Goal: Task Accomplishment & Management: Complete application form

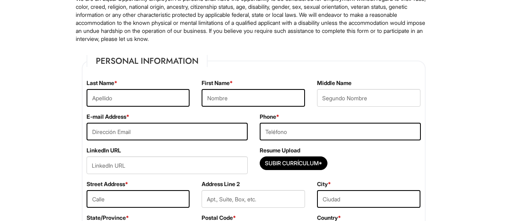
scroll to position [99, 0]
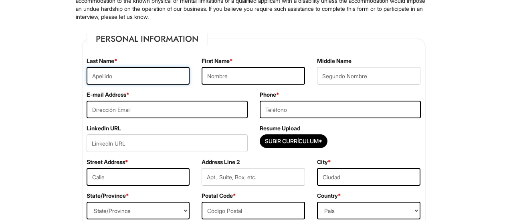
click at [113, 77] on input "text" at bounding box center [138, 76] width 103 height 18
type input "[PERSON_NAME]"
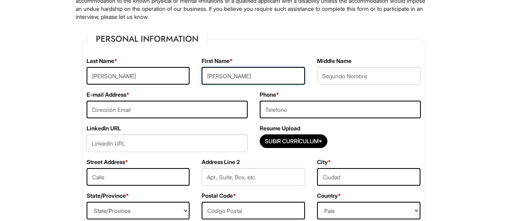
type input "[PERSON_NAME][EMAIL_ADDRESS][DOMAIN_NAME]"
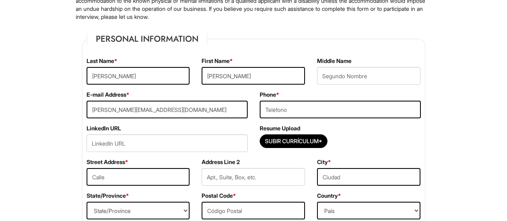
type input "9174007918"
type input "[STREET_ADDRESS]"
type input "queens"
select select "NY"
type input "11415"
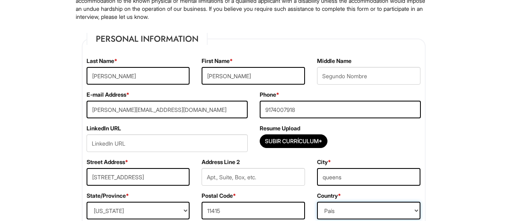
select select "[GEOGRAPHIC_DATA]"
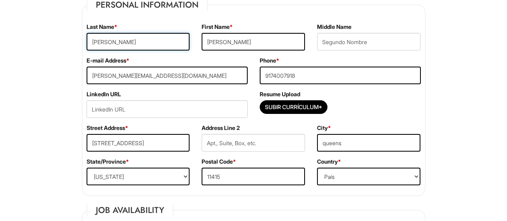
scroll to position [143, 0]
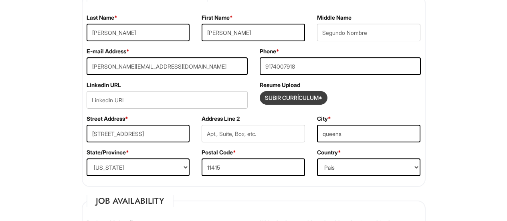
click at [310, 98] on input "Subir Currículum*" at bounding box center [293, 97] width 67 height 13
type input "C:\fakepath\resume S.A. [PERSON_NAME] 2025.pdf"
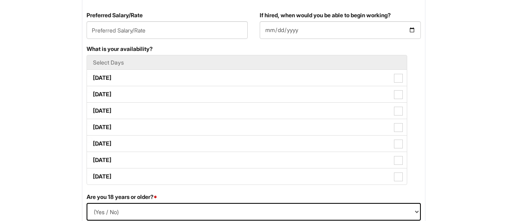
scroll to position [285, 0]
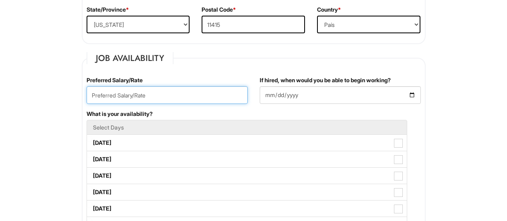
click at [234, 96] on input "text" at bounding box center [167, 95] width 161 height 18
type input "1"
type input "19"
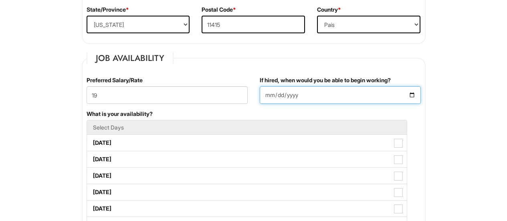
click at [410, 95] on input "If hired, when would you be able to begin working?" at bounding box center [340, 95] width 161 height 18
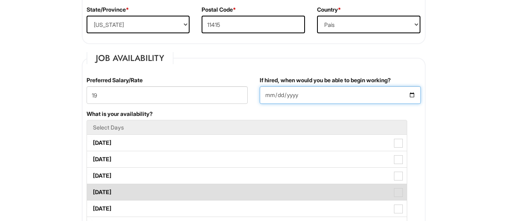
type input "[DATE]"
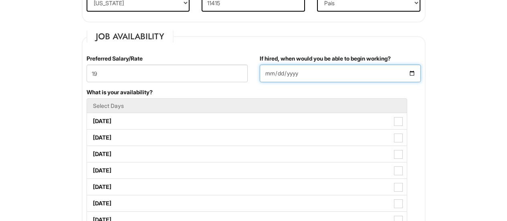
scroll to position [313, 0]
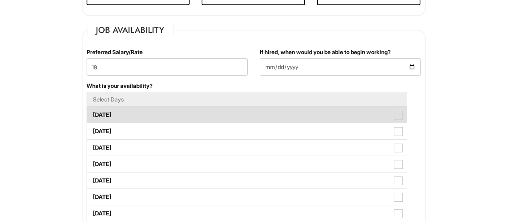
click at [402, 115] on span at bounding box center [398, 115] width 9 height 9
click at [92, 113] on Available_Monday "[DATE]" at bounding box center [89, 110] width 5 height 5
checkbox Available_Monday "true"
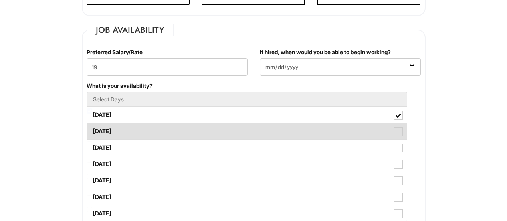
click at [398, 134] on span at bounding box center [398, 131] width 9 height 9
click at [92, 130] on Available_Tuesday "[DATE]" at bounding box center [89, 127] width 5 height 5
checkbox Available_Tuesday "true"
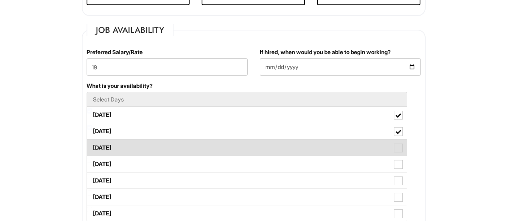
click at [398, 151] on span at bounding box center [398, 147] width 9 height 9
click at [92, 146] on Available_Wednesday "[DATE]" at bounding box center [89, 143] width 5 height 5
checkbox Available_Wednesday "true"
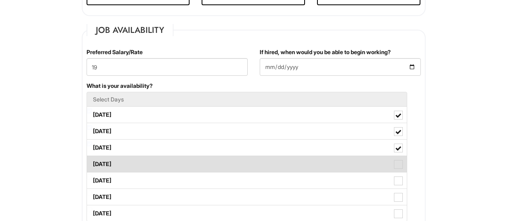
click at [398, 163] on span at bounding box center [398, 164] width 9 height 9
click at [92, 163] on Available_Thursday "[DATE]" at bounding box center [89, 159] width 5 height 5
checkbox Available_Thursday "true"
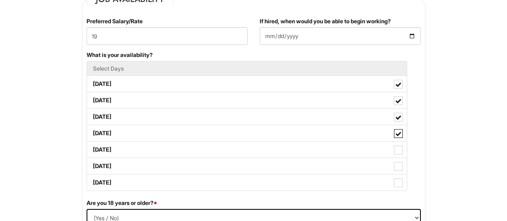
scroll to position [357, 0]
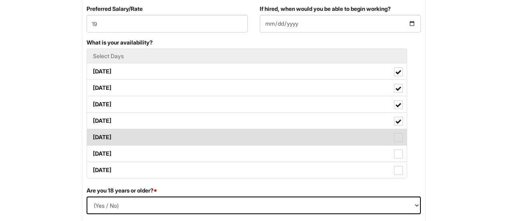
click at [399, 135] on span at bounding box center [398, 137] width 9 height 9
click at [92, 135] on Available_Friday "[DATE]" at bounding box center [89, 133] width 5 height 5
checkbox Available_Friday "true"
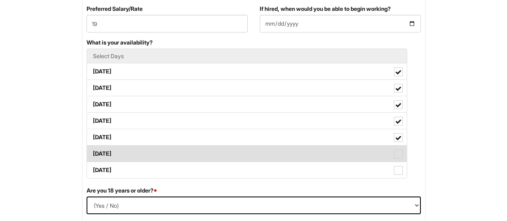
click at [399, 156] on span at bounding box center [398, 153] width 9 height 9
click at [92, 152] on Available_Saturday "[DATE]" at bounding box center [89, 149] width 5 height 5
checkbox Available_Saturday "true"
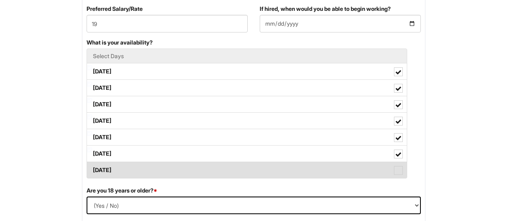
click at [399, 169] on span at bounding box center [398, 170] width 9 height 9
click at [92, 169] on Available_Sunday "[DATE]" at bounding box center [89, 165] width 5 height 5
checkbox Available_Sunday "true"
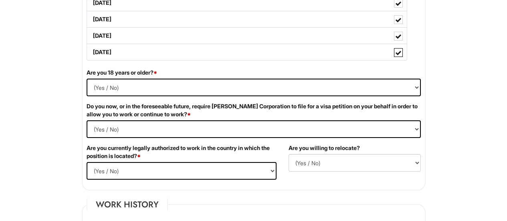
scroll to position [478, 0]
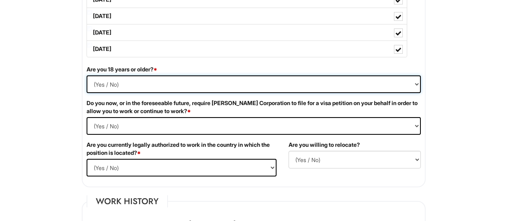
click at [130, 82] on select "(Yes / No) Si No" at bounding box center [254, 84] width 334 height 18
select select "Yes"
click at [87, 75] on select "(Yes / No) Si No" at bounding box center [254, 84] width 334 height 18
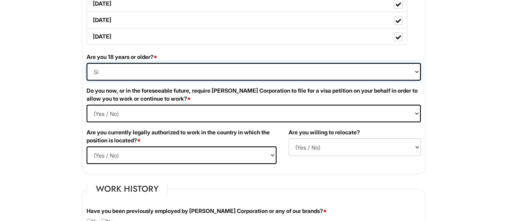
scroll to position [493, 0]
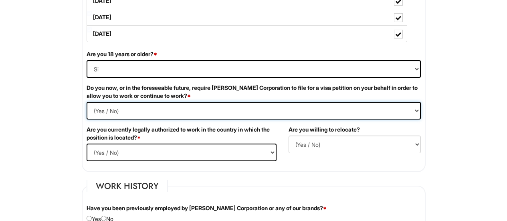
click at [406, 111] on Required "(Yes / No) Si No" at bounding box center [254, 111] width 334 height 18
click at [401, 111] on Required "(Yes / No) Si No" at bounding box center [254, 111] width 334 height 18
select Required "No"
click at [87, 102] on Required "(Yes / No) Si No" at bounding box center [254, 111] width 334 height 18
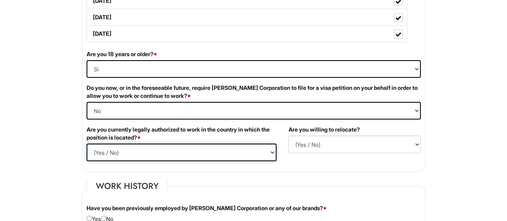
click at [269, 150] on select "(Yes / No) Si No" at bounding box center [182, 152] width 190 height 18
select select "Yes"
click at [87, 143] on select "(Yes / No) Si No" at bounding box center [182, 152] width 190 height 18
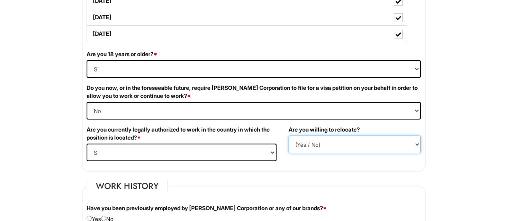
click at [405, 146] on select "(Yes / No) No Si" at bounding box center [354, 144] width 132 height 18
select select "Y"
click at [288, 135] on select "(Yes / No) No Si" at bounding box center [354, 144] width 132 height 18
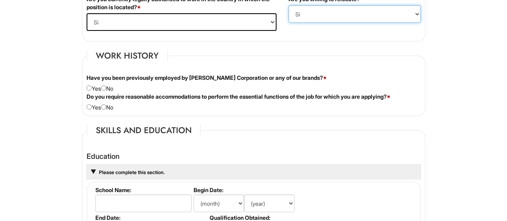
scroll to position [626, 0]
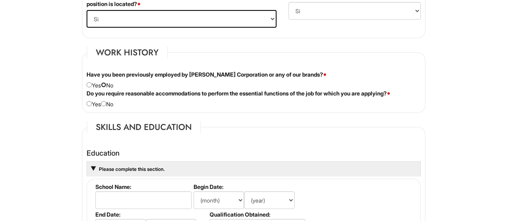
click at [106, 85] on input "radio" at bounding box center [103, 84] width 5 height 5
radio input "true"
click at [106, 106] on input "radio" at bounding box center [103, 103] width 5 height 5
radio input "true"
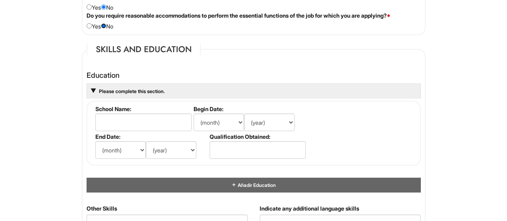
scroll to position [735, 0]
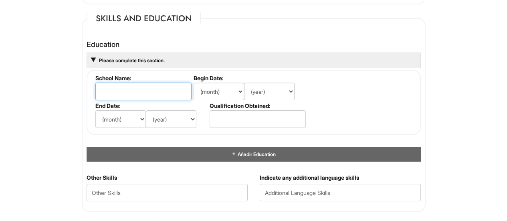
click at [181, 93] on input "text" at bounding box center [143, 92] width 96 height 18
type input "UAGRM"
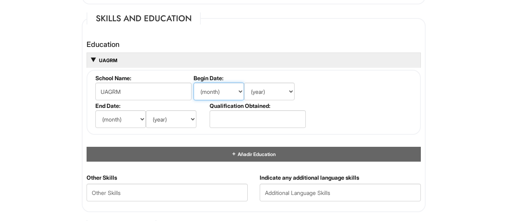
click at [236, 94] on select "(month) Ene Feb Mar Abr Mayo Jun [DATE] Ago Set Oct Nov Dic" at bounding box center [218, 92] width 50 height 18
click at [306, 96] on fieldset "School Name: UAGRM Begin Date: (month) Ene Feb Mar Abr Mayo Jun [DATE] Ago Set …" at bounding box center [254, 102] width 334 height 65
click at [236, 94] on select "(month) Ene Feb Mar Abr Mayo Jun [DATE] Ago Set Oct Nov Dic" at bounding box center [218, 92] width 50 height 18
select select "1"
click at [193, 83] on select "(month) Ene Feb Mar Abr Mayo Jun [DATE] Ago Set Oct Nov Dic" at bounding box center [218, 92] width 50 height 18
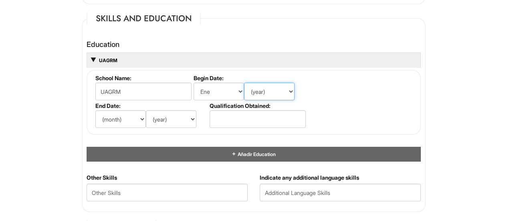
click at [293, 97] on select "(year) 2029 2028 2027 2026 2025 2024 2023 2022 2021 2020 2019 2018 2017 2016 20…" at bounding box center [269, 92] width 50 height 18
select select "2016"
click at [244, 83] on select "(year) 2029 2028 2027 2026 2025 2024 2023 2022 2021 2020 2019 2018 2017 2016 20…" at bounding box center [269, 92] width 50 height 18
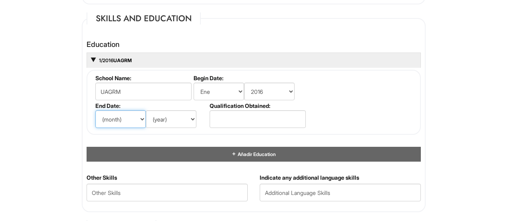
click at [140, 117] on select "(month) Ene Feb Mar Abr Mayo Jun [DATE] Ago Set Oct Nov Dic" at bounding box center [120, 119] width 50 height 18
select select "12"
click at [95, 110] on select "(month) Ene Feb Mar Abr Mayo Jun [DATE] Ago Set Oct Nov Dic" at bounding box center [120, 119] width 50 height 18
click at [189, 121] on select "(year) 2029 2028 2027 2026 2025 2024 2023 2022 2021 2020 2019 2018 2017 2016 20…" at bounding box center [171, 119] width 50 height 18
select select "2020"
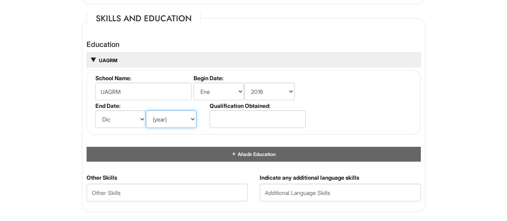
click at [146, 110] on select "(year) 2029 2028 2027 2026 2025 2024 2023 2022 2021 2020 2019 2018 2017 2016 20…" at bounding box center [171, 119] width 50 height 18
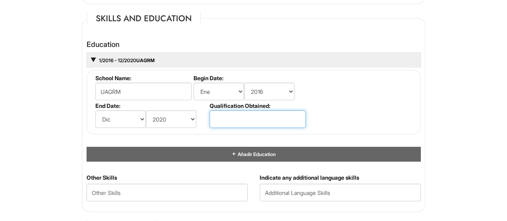
click at [291, 116] on input "text" at bounding box center [258, 119] width 96 height 18
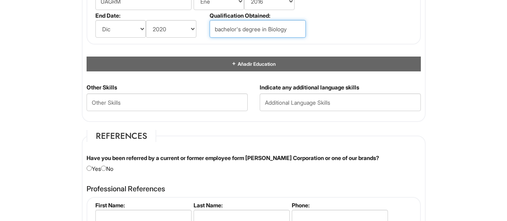
scroll to position [828, 0]
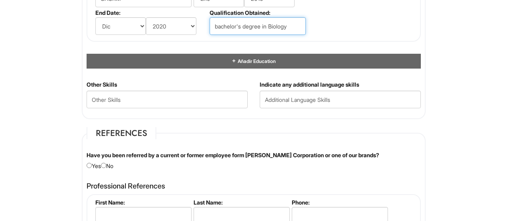
type input "bachelor's degree in Biology"
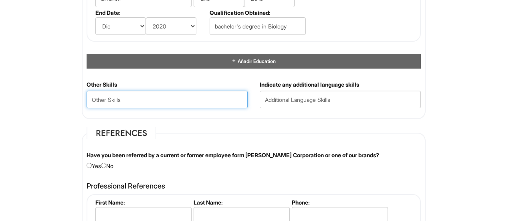
click at [198, 100] on Skills "text" at bounding box center [167, 100] width 161 height 18
type Skills "customer service, communication, teamwork, problem-solving, product knowledge, …"
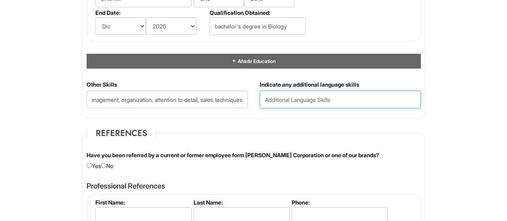
scroll to position [0, 0]
click at [328, 99] on input "text" at bounding box center [340, 100] width 161 height 18
type input "s"
click at [341, 100] on input "english, spanish, portuguese, italian" at bounding box center [340, 100] width 161 height 18
click at [381, 102] on input "english, spanish, portuguese (basic), [DEMOGRAPHIC_DATA]" at bounding box center [340, 100] width 161 height 18
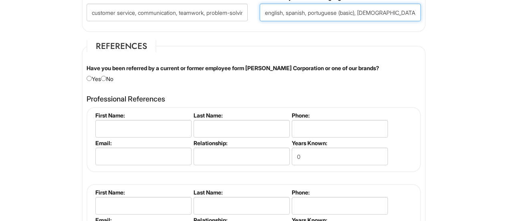
scroll to position [921, 0]
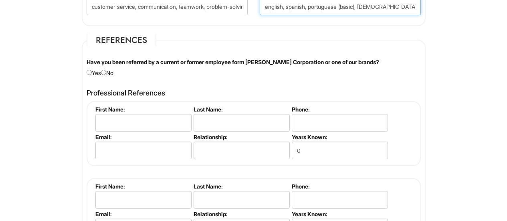
type input "english, spanish, portuguese (basic), [DEMOGRAPHIC_DATA] (basic)"
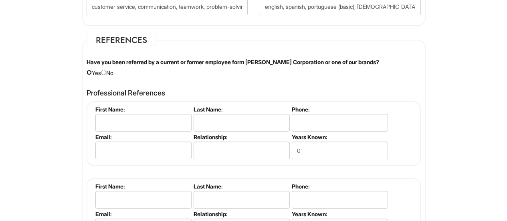
click at [88, 73] on input "radio" at bounding box center [89, 72] width 5 height 5
radio input "true"
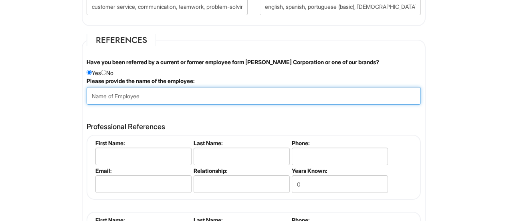
click at [154, 92] on input "text" at bounding box center [254, 96] width 334 height 18
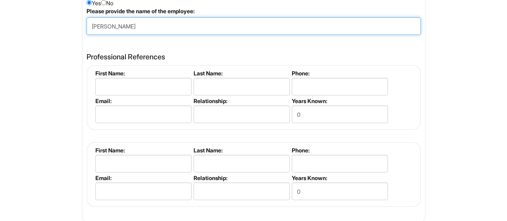
scroll to position [992, 0]
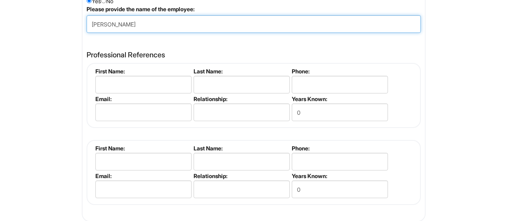
type input "[PERSON_NAME]"
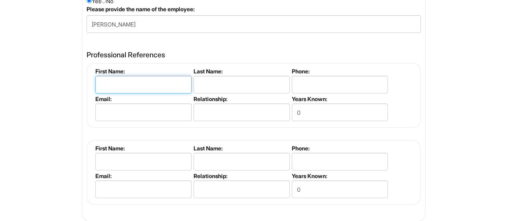
click at [162, 83] on input "text" at bounding box center [143, 85] width 96 height 18
type input "[PERSON_NAME]"
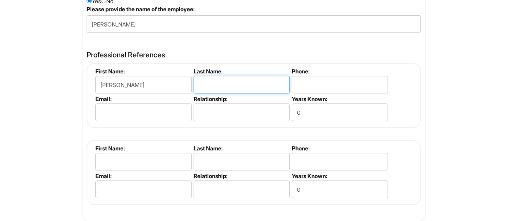
click at [254, 91] on input "text" at bounding box center [241, 85] width 96 height 18
type input "[PERSON_NAME]"
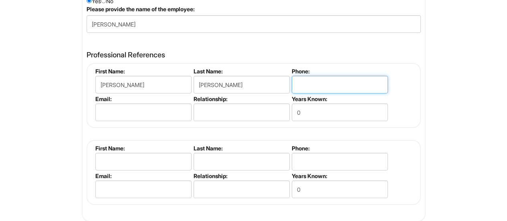
click at [361, 91] on input "tel" at bounding box center [340, 85] width 96 height 18
type input "3472563644"
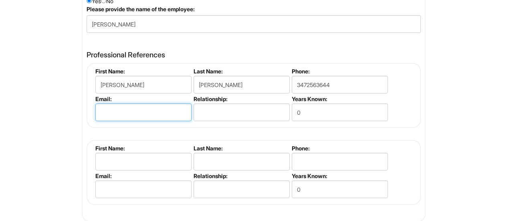
click at [155, 115] on input "email" at bounding box center [143, 112] width 96 height 18
type input "[EMAIL_ADDRESS][DOMAIN_NAME]"
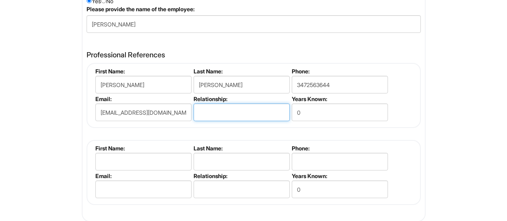
click at [268, 114] on input "text" at bounding box center [241, 112] width 96 height 18
type input "professional"
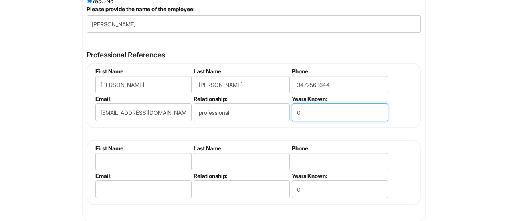
click at [340, 113] on input "0" at bounding box center [340, 112] width 96 height 18
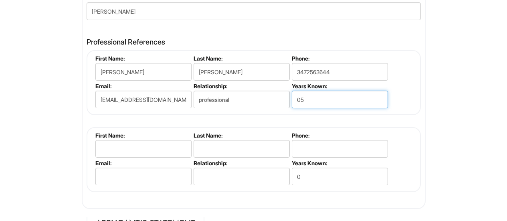
scroll to position [1045, 0]
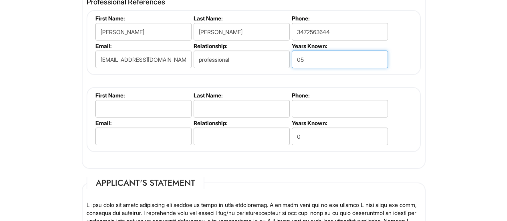
type input "05"
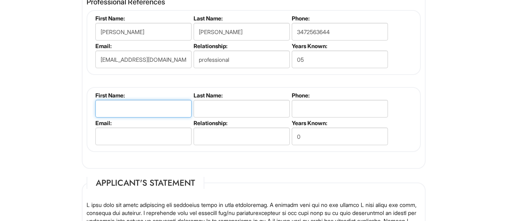
click at [117, 112] on input "text" at bounding box center [143, 109] width 96 height 18
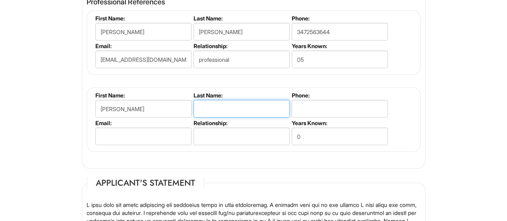
click at [251, 111] on input "text" at bounding box center [241, 109] width 96 height 18
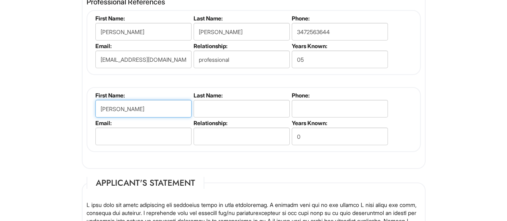
drag, startPoint x: 148, startPoint y: 109, endPoint x: 113, endPoint y: 104, distance: 36.1
click at [113, 104] on input "[PERSON_NAME]" at bounding box center [143, 109] width 96 height 18
type input "[PERSON_NAME]"
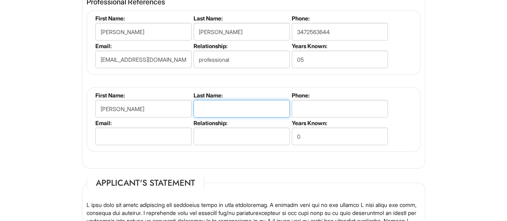
click at [268, 106] on input "text" at bounding box center [241, 109] width 96 height 18
type input "Sansuste"
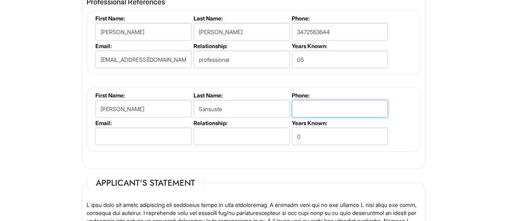
click at [335, 107] on input "tel" at bounding box center [340, 109] width 96 height 18
type input "3472563759"
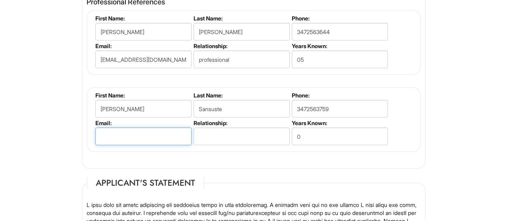
click at [152, 140] on input "email" at bounding box center [143, 136] width 96 height 18
type input "[PERSON_NAME][EMAIL_ADDRESS][PERSON_NAME][DOMAIN_NAME]"
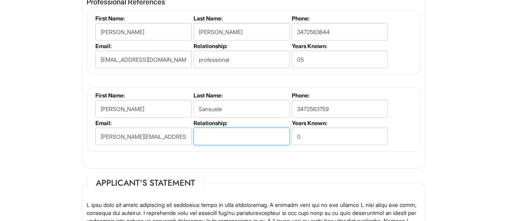
click at [230, 136] on input "text" at bounding box center [241, 136] width 96 height 18
type input "professional"
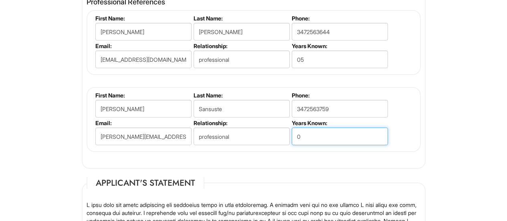
click at [317, 137] on input "0" at bounding box center [340, 136] width 96 height 18
type input "0"
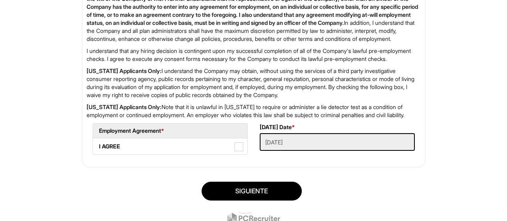
scroll to position [1349, 0]
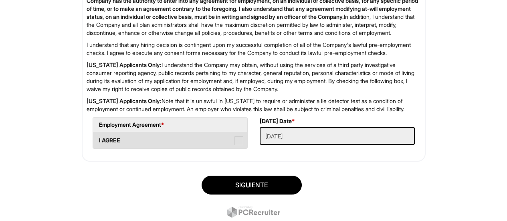
type input "6"
click at [239, 145] on span at bounding box center [238, 140] width 9 height 9
click at [98, 139] on AGREE "I AGREE" at bounding box center [95, 136] width 5 height 5
checkbox AGREE "true"
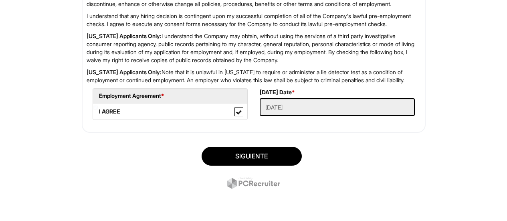
scroll to position [1410, 0]
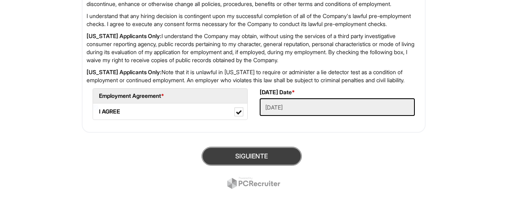
click at [252, 159] on button "Siguiente" at bounding box center [252, 156] width 100 height 19
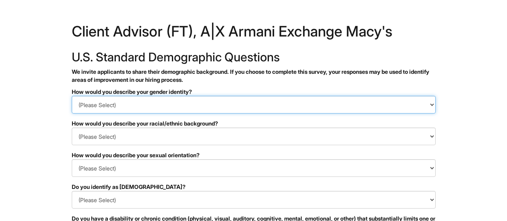
click at [357, 105] on select "(Please Select) Man Woman Non-binary I prefer to self-describe I don't wish to …" at bounding box center [254, 105] width 364 height 18
select select "Woman"
click at [72, 96] on select "(Please Select) Man Woman Non-binary I prefer to self-describe I don't wish to …" at bounding box center [254, 105] width 364 height 18
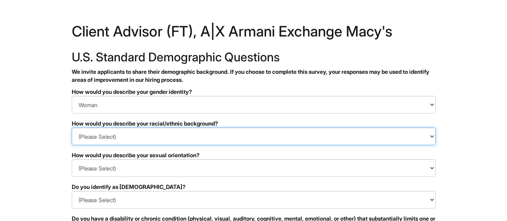
click at [302, 144] on select "(Please Select) Black or of African descent East Asian Hispanic, Latinx or of S…" at bounding box center [254, 136] width 364 height 18
select select "Hispanic, Latinx or of Spanish Origin"
click at [72, 127] on select "(Please Select) Black or of African descent East Asian Hispanic, Latinx or of S…" at bounding box center [254, 136] width 364 height 18
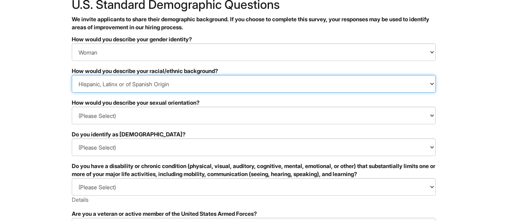
scroll to position [58, 0]
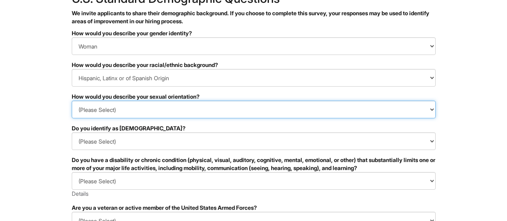
click at [285, 113] on select "(Please Select) Asexual Bisexual and/or pansexual Gay Heterosexual Lesbian Quee…" at bounding box center [254, 110] width 364 height 18
select select "Heterosexual"
click at [72, 101] on select "(Please Select) Asexual Bisexual and/or pansexual Gay Heterosexual Lesbian Quee…" at bounding box center [254, 110] width 364 height 18
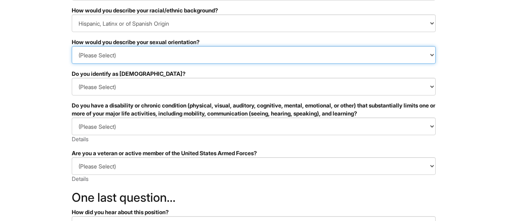
scroll to position [114, 0]
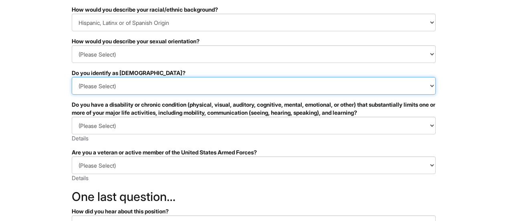
click at [278, 81] on select "(Please Select) Si No I prefer to self-describe I don't wish to answer" at bounding box center [254, 86] width 364 height 18
select select "No"
click at [72, 77] on select "(Please Select) Si No I prefer to self-describe I don't wish to answer" at bounding box center [254, 86] width 364 height 18
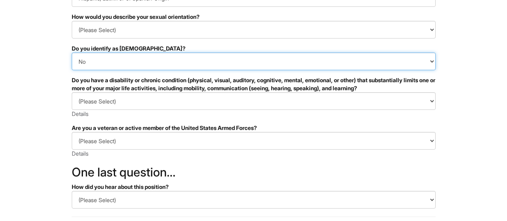
scroll to position [140, 0]
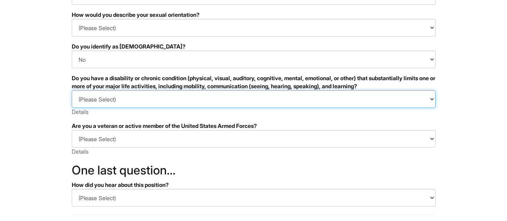
click at [424, 102] on select "(Please Select) SI, TENGO UNA DISCAPACIDAD (o antes tenía una discapacidad) NO,…" at bounding box center [254, 99] width 364 height 18
select select "NO, I DON'T HAVE A DISABILITY"
click at [72, 90] on select "(Please Select) SI, TENGO UNA DISCAPACIDAD (o antes tenía una discapacidad) NO,…" at bounding box center [254, 99] width 364 height 18
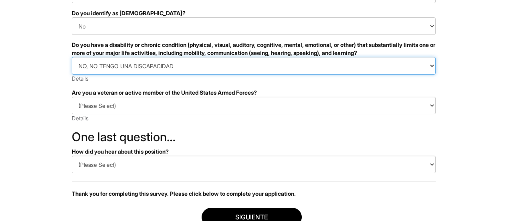
scroll to position [175, 0]
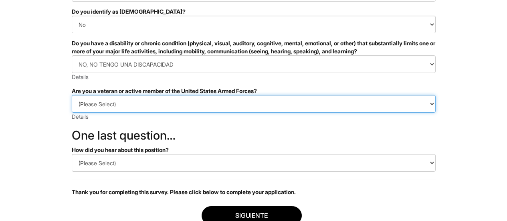
click at [427, 105] on select "(Please Select) IDENTIFICO UNA O MÁS DE LAS CLASIFICACIONES DE LOS VETERANOS PR…" at bounding box center [254, 104] width 364 height 18
select select "I AM NOT A PROTECTED VETERAN"
click at [72, 95] on select "(Please Select) IDENTIFICO UNA O MÁS DE LAS CLASIFICACIONES DE LOS VETERANOS PR…" at bounding box center [254, 104] width 364 height 18
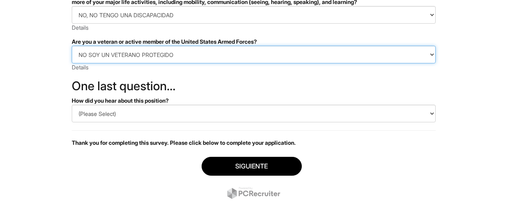
scroll to position [230, 0]
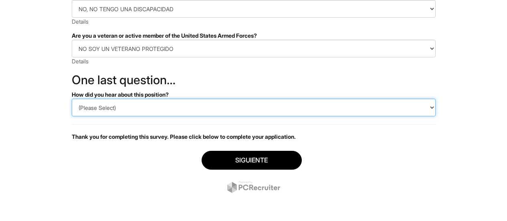
click at [369, 106] on select "(Please Select) CareerBuilder Indeed LinkedIn Monster Referencia Otro" at bounding box center [254, 108] width 364 height 18
select select "Referral"
click at [72, 99] on select "(Please Select) CareerBuilder Indeed LinkedIn Monster Referencia Otro" at bounding box center [254, 108] width 364 height 18
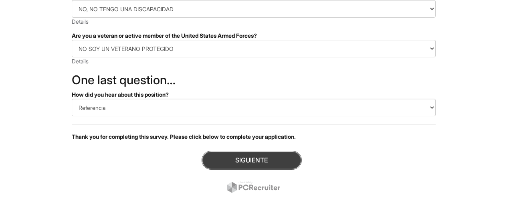
click at [281, 159] on button "Siguiente" at bounding box center [252, 160] width 100 height 19
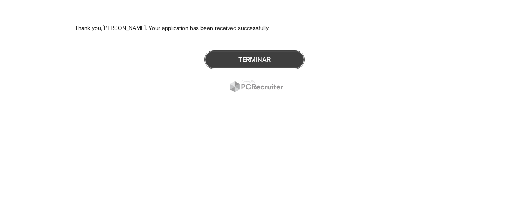
click at [290, 62] on button "Terminar" at bounding box center [254, 59] width 100 height 19
